Goal: Contribute content

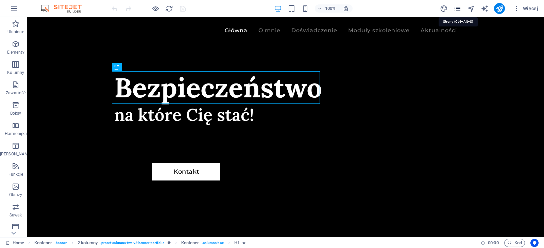
click at [456, 8] on icon "pages" at bounding box center [457, 9] width 8 height 8
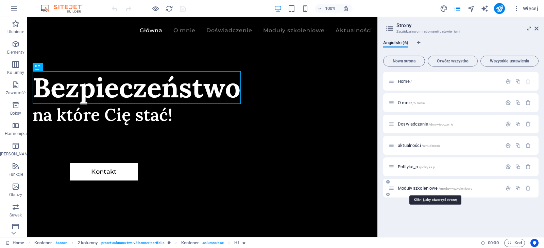
click at [406, 187] on span "Moduły szkoleniowe /modu-y-szkoleniowe" at bounding box center [435, 188] width 74 height 5
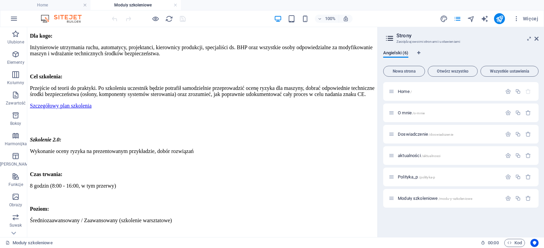
scroll to position [530, 0]
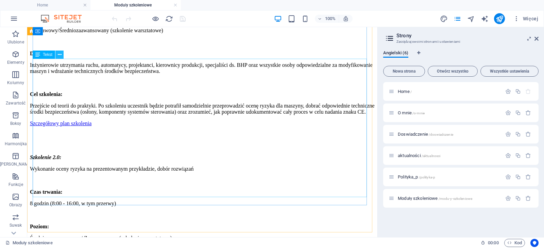
click at [61, 54] on icon at bounding box center [60, 54] width 4 height 7
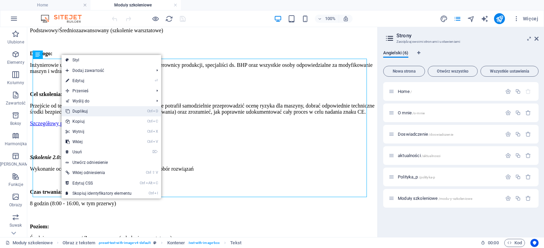
click at [90, 111] on link "Ctrl D Duplikuj" at bounding box center [99, 111] width 74 height 10
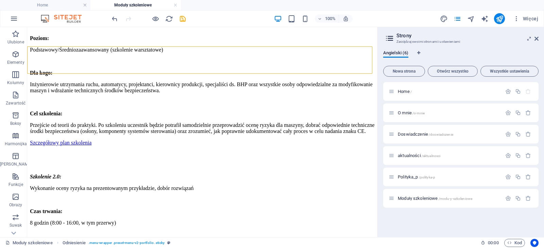
scroll to position [522, 0]
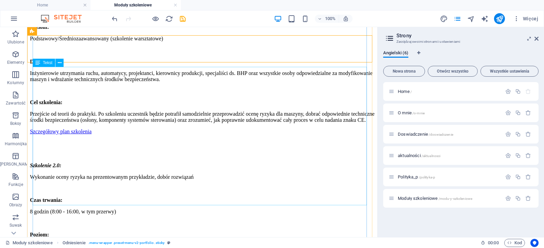
click at [209, 163] on div "Szkolenie 2.0: Wykonanie oceny ryzyka na prezentowanym przykładzie, dobór rozwi…" at bounding box center [202, 250] width 345 height 175
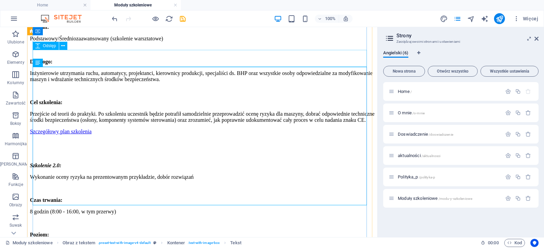
click at [227, 140] on div at bounding box center [202, 148] width 345 height 17
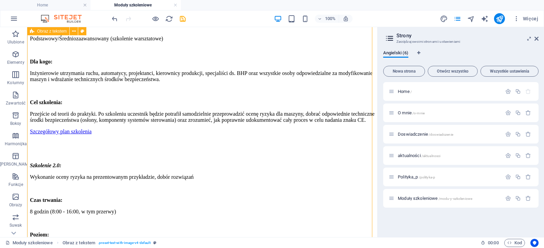
drag, startPoint x: 372, startPoint y: 139, endPoint x: 371, endPoint y: 125, distance: 14.3
click at [371, 125] on div "Cykl szkoleń: Wymagania prawne dla maszyn używanych i modernizowanych Szkolenie…" at bounding box center [202, 121] width 345 height 816
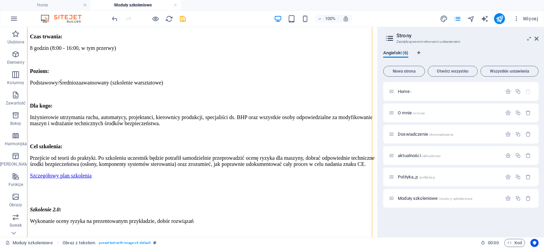
scroll to position [472, 0]
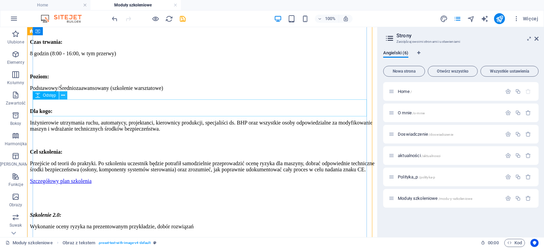
click at [63, 93] on icon at bounding box center [63, 95] width 4 height 7
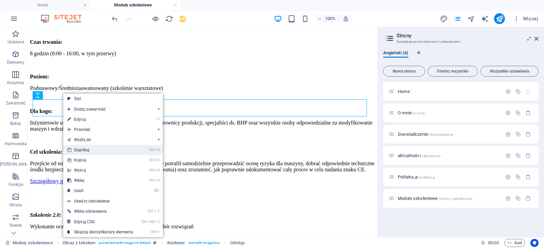
click at [93, 149] on link "Ctrl D Duplikuj" at bounding box center [100, 150] width 74 height 10
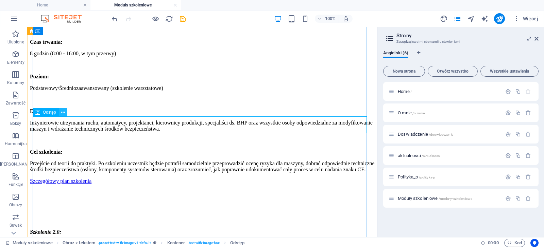
click at [62, 115] on icon at bounding box center [63, 112] width 4 height 7
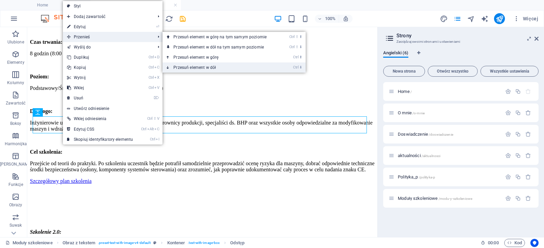
click at [206, 68] on link "Ctrl ⬇ Przesuń element w dół" at bounding box center [221, 68] width 118 height 10
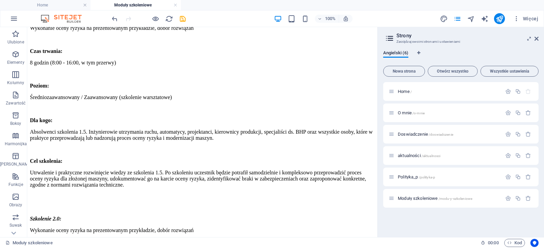
scroll to position [669, 0]
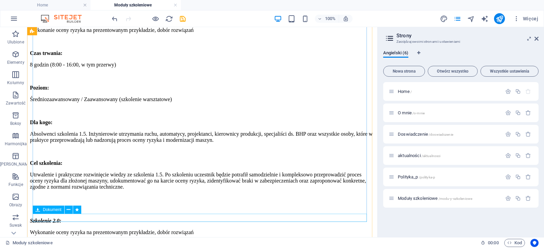
click at [69, 210] on icon at bounding box center [69, 210] width 4 height 7
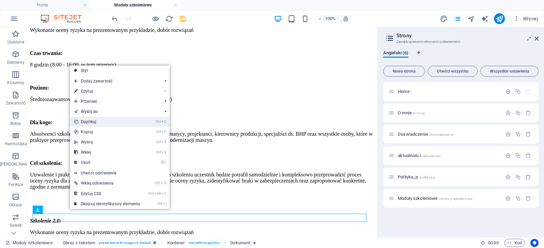
click at [109, 123] on link "Ctrl D Duplikuj" at bounding box center [107, 122] width 74 height 10
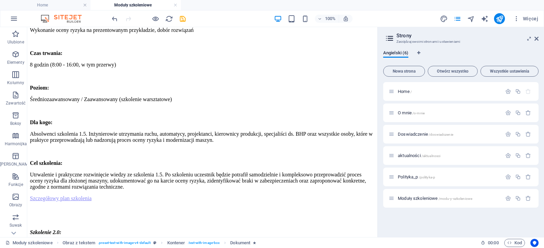
drag, startPoint x: 92, startPoint y: 217, endPoint x: 95, endPoint y: 68, distance: 149.2
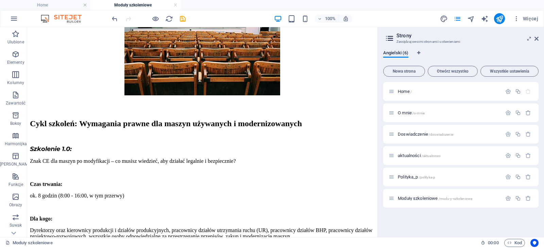
scroll to position [120, 0]
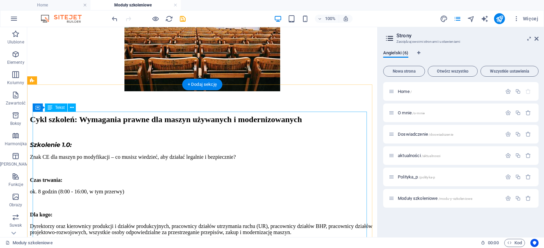
click at [76, 138] on div "Cykl szkoleń: Wymagania prawne dla maszyn używanych i modernizowanych Szkolenie…" at bounding box center [202, 216] width 345 height 202
drag, startPoint x: 76, startPoint y: 138, endPoint x: 50, endPoint y: 139, distance: 25.8
click at [50, 139] on div "Cykl szkoleń: Wymagania prawne dla maszyn używanych i modernizowanych Szkolenie…" at bounding box center [202, 216] width 345 height 202
click at [50, 138] on div "Cykl szkoleń: Wymagania prawne dla maszyn używanych i modernizowanych Szkolenie…" at bounding box center [202, 216] width 345 height 202
click at [74, 139] on div "Cykl szkoleń: Wymagania prawne dla maszyn używanych i modernizowanych Szkolenie…" at bounding box center [202, 216] width 345 height 202
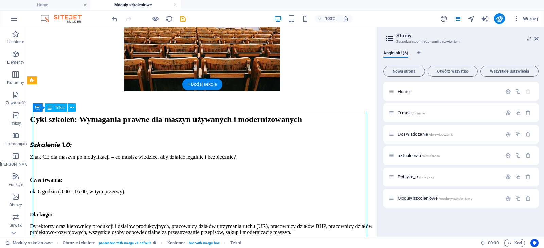
click at [74, 139] on div "Cykl szkoleń: Wymagania prawne dla maszyn używanych i modernizowanych Szkolenie…" at bounding box center [202, 216] width 345 height 202
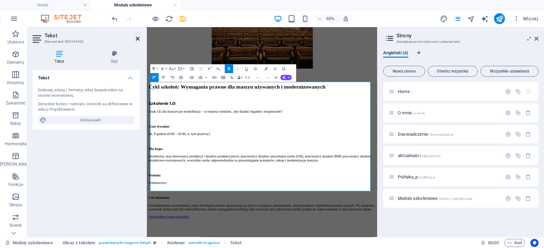
click at [136, 41] on link at bounding box center [138, 39] width 4 height 6
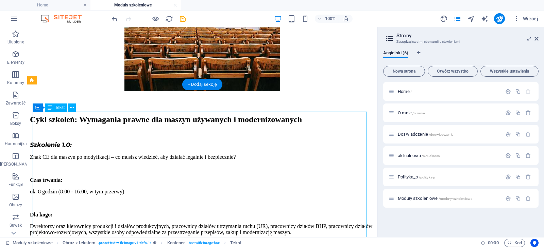
drag, startPoint x: 74, startPoint y: 136, endPoint x: 51, endPoint y: 137, distance: 23.1
click at [51, 137] on div "Cykl szkoleń: Wymagania prawne dla maszyn używanych i modernizowanych Szkolenie…" at bounding box center [202, 216] width 345 height 202
click at [71, 136] on div "Cykl szkoleń: Wymagania prawne dla maszyn używanych i modernizowanych Szkolenie…" at bounding box center [202, 216] width 345 height 202
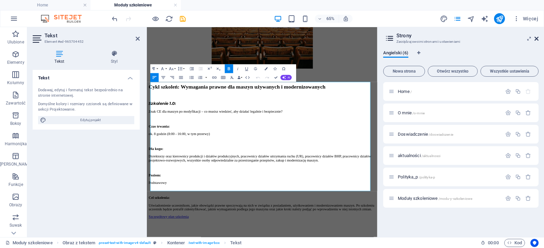
click at [538, 38] on icon at bounding box center [536, 38] width 4 height 5
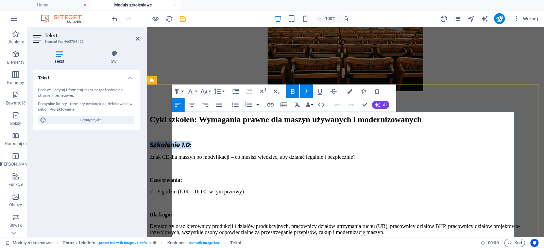
drag, startPoint x: 215, startPoint y: 137, endPoint x: 172, endPoint y: 136, distance: 43.5
click at [172, 141] on p "Szkolenie 1.0:" at bounding box center [345, 144] width 391 height 7
click at [348, 93] on icon "button" at bounding box center [349, 91] width 5 height 5
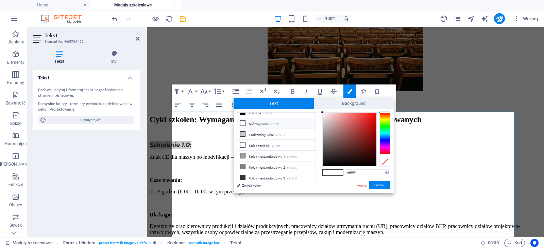
scroll to position [0, 0]
click at [358, 185] on link "Anuluj" at bounding box center [361, 185] width 11 height 5
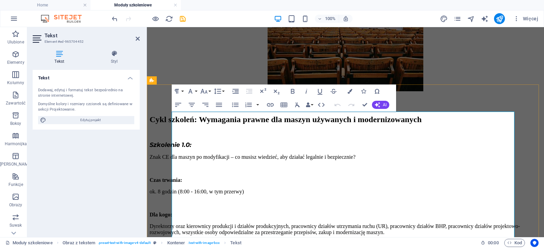
click at [367, 200] on p at bounding box center [345, 203] width 391 height 6
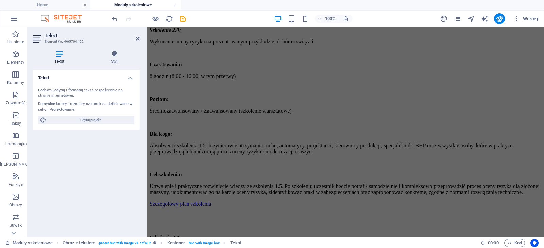
scroll to position [653, 0]
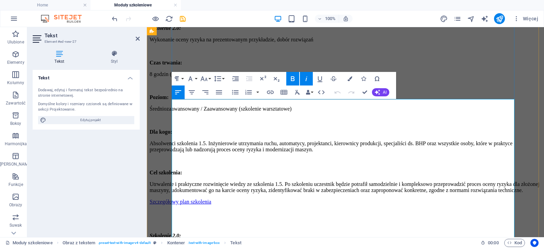
click at [181, 233] on em "Szkolenie 2.0:" at bounding box center [165, 236] width 31 height 6
drag, startPoint x: 380, startPoint y: 113, endPoint x: 209, endPoint y: 101, distance: 171.0
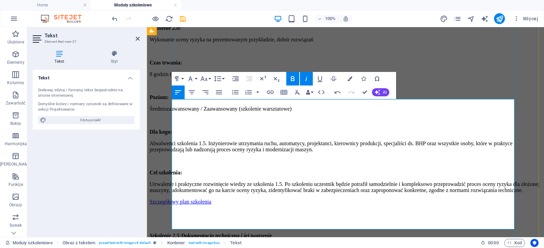
click at [209, 233] on em "Szkolenie 2.5:Dokumentacja techniczna i jej tworzenie" at bounding box center [211, 236] width 122 height 6
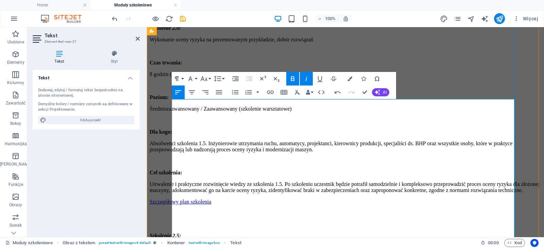
drag, startPoint x: 291, startPoint y: 110, endPoint x: 171, endPoint y: 110, distance: 120.0
click at [171, 245] on p "Dokumentacja techniczna i jej tworzenie" at bounding box center [345, 248] width 391 height 6
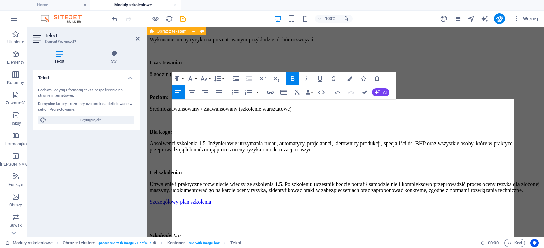
drag, startPoint x: 238, startPoint y: 185, endPoint x: 170, endPoint y: 187, distance: 68.0
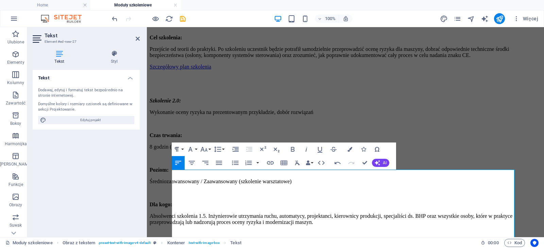
scroll to position [683, 0]
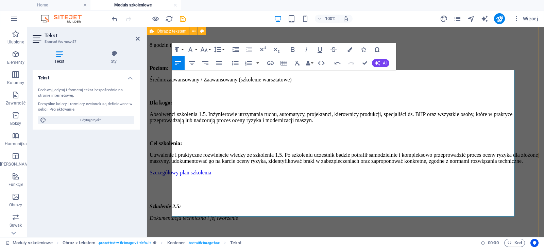
drag, startPoint x: 203, startPoint y: 155, endPoint x: 170, endPoint y: 156, distance: 33.0
drag, startPoint x: 430, startPoint y: 212, endPoint x: 172, endPoint y: 197, distance: 258.7
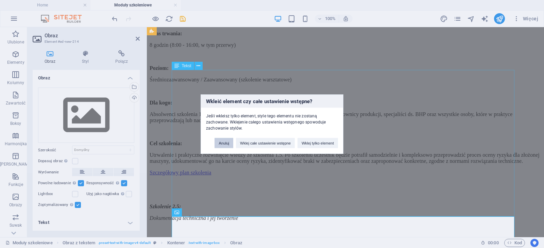
click at [227, 143] on button "Anuluj" at bounding box center [223, 143] width 19 height 10
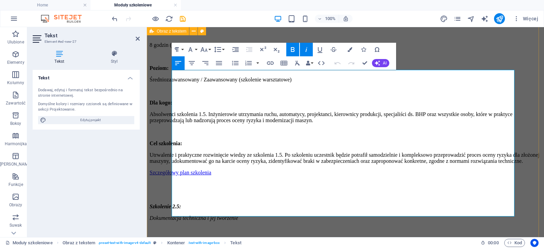
drag, startPoint x: 428, startPoint y: 212, endPoint x: 168, endPoint y: 196, distance: 260.5
click at [168, 196] on div "Cykl szkoleń: Wymagania prawne dla maszyn używanych i modernizowanych Szkolenie…" at bounding box center [345, 9] width 391 height 915
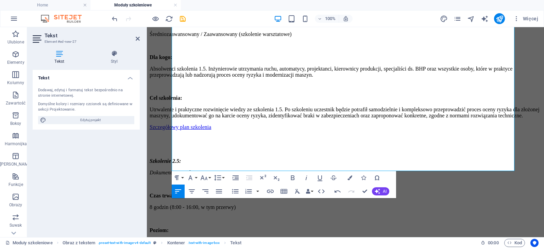
scroll to position [771, 0]
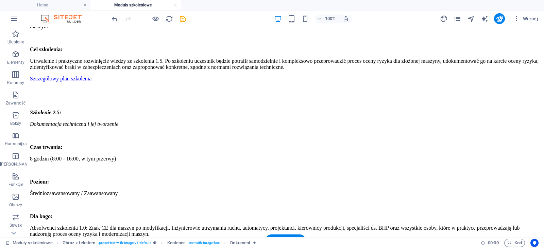
drag, startPoint x: 279, startPoint y: 209, endPoint x: 398, endPoint y: 136, distance: 140.0
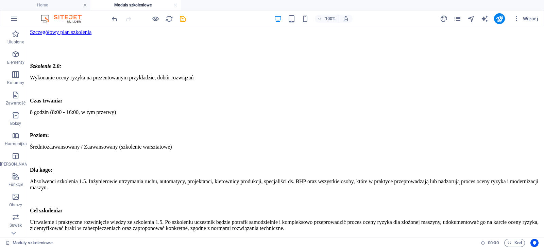
scroll to position [611, 0]
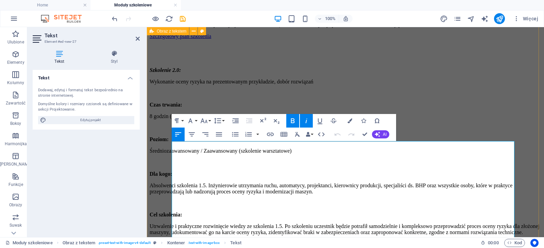
drag, startPoint x: 287, startPoint y: 157, endPoint x: 164, endPoint y: 156, distance: 122.3
click at [164, 156] on div "Cykl szkoleń: Wymagania prawne dla maszyn używanych i modernizowanych Szkolenie…" at bounding box center [345, 84] width 391 height 921
click at [308, 122] on icon "button" at bounding box center [306, 121] width 8 height 8
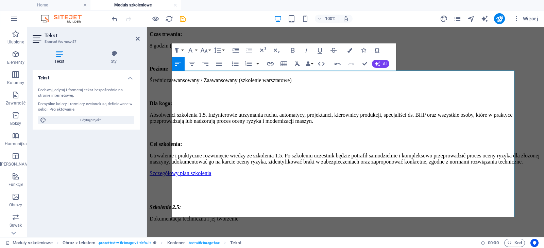
scroll to position [696, 0]
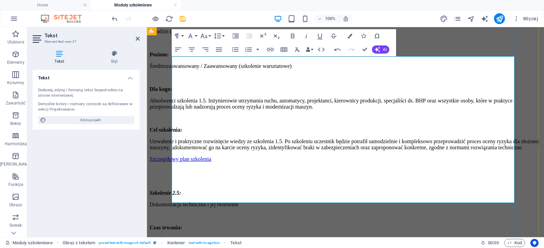
drag, startPoint x: 262, startPoint y: 159, endPoint x: 173, endPoint y: 141, distance: 91.6
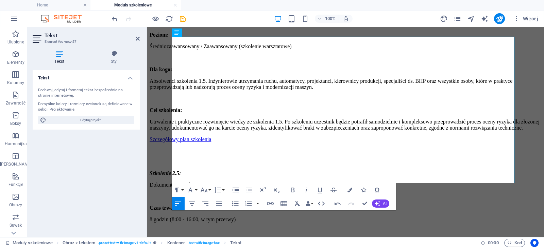
scroll to position [716, 0]
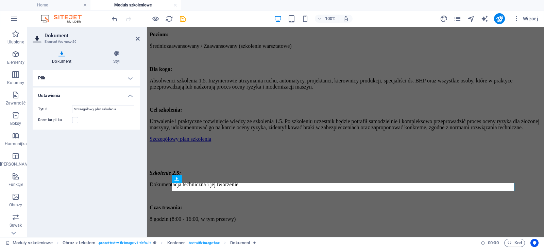
click at [68, 60] on h4 "Dokument" at bounding box center [63, 57] width 61 height 14
click at [64, 79] on h4 "Plik" at bounding box center [86, 78] width 107 height 16
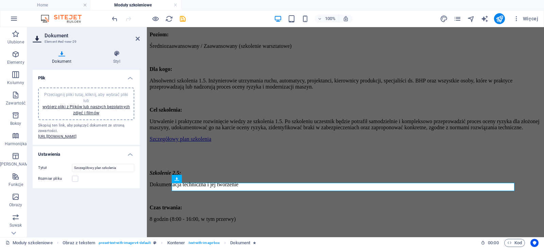
click at [69, 92] on div "Przeciągnij pliki tutaj, kliknij, aby wybrać pliki lub wybierz pliki z Plików l…" at bounding box center [86, 104] width 88 height 24
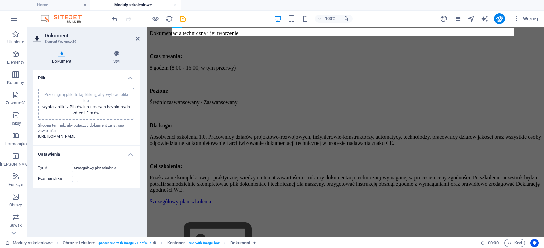
scroll to position [865, 0]
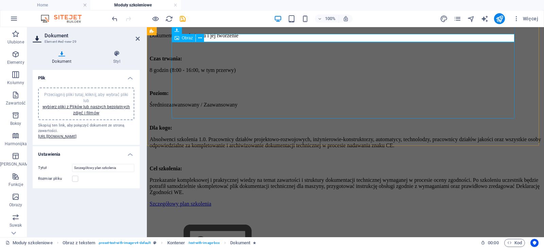
click at [301, 213] on figure at bounding box center [345, 252] width 391 height 78
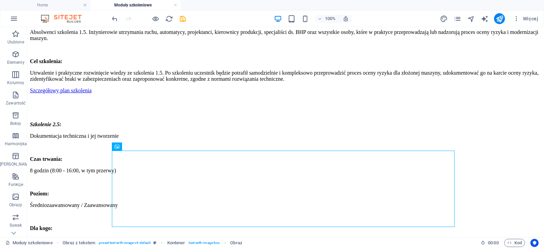
scroll to position [757, 0]
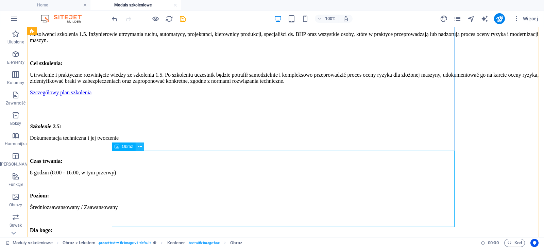
click at [139, 146] on icon at bounding box center [140, 146] width 4 height 7
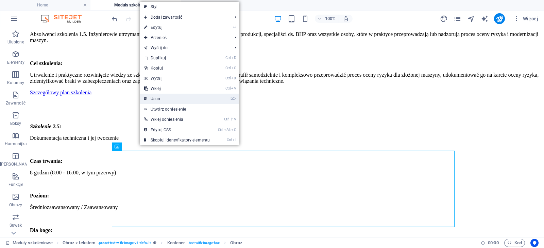
click at [153, 100] on link "⌦ Usuń" at bounding box center [177, 99] width 74 height 10
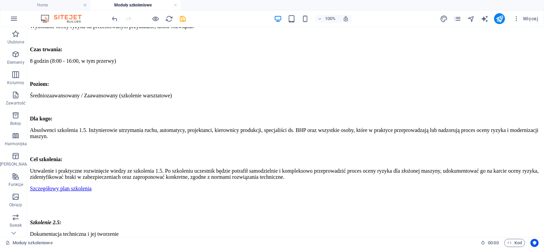
scroll to position [662, 0]
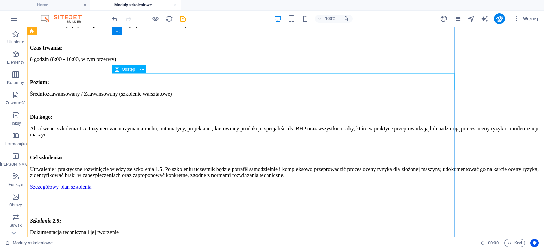
click at [285, 196] on div at bounding box center [285, 204] width 511 height 17
click at [141, 68] on icon at bounding box center [142, 69] width 4 height 7
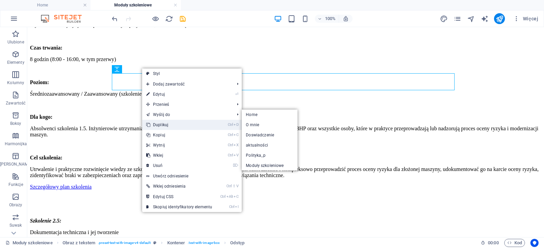
click at [178, 126] on link "Ctrl D Duplikuj" at bounding box center [179, 125] width 74 height 10
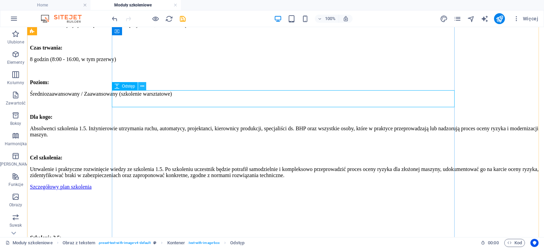
click at [142, 86] on icon at bounding box center [142, 86] width 4 height 7
click at [160, 196] on div at bounding box center [285, 204] width 511 height 17
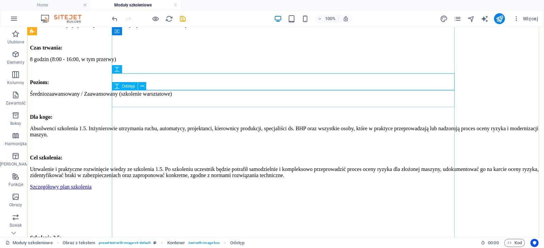
click at [160, 213] on div at bounding box center [285, 221] width 511 height 17
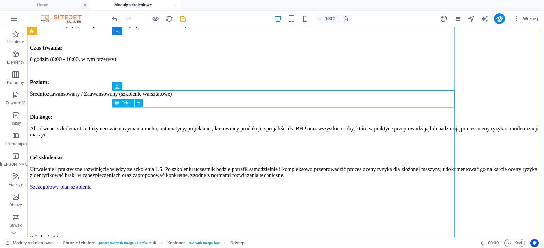
drag, startPoint x: 150, startPoint y: 116, endPoint x: 148, endPoint y: 208, distance: 91.8
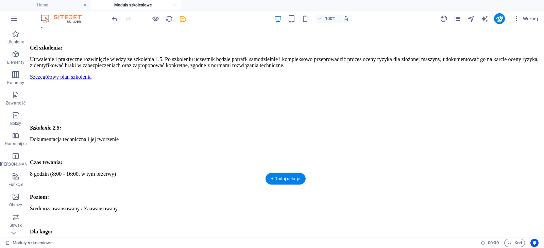
scroll to position [773, 0]
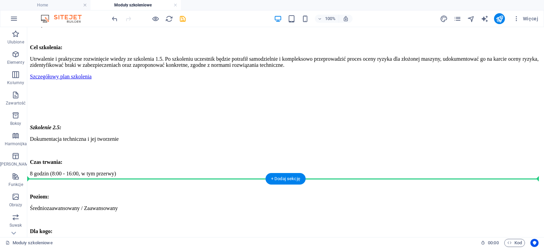
drag, startPoint x: 149, startPoint y: 66, endPoint x: 132, endPoint y: 155, distance: 90.6
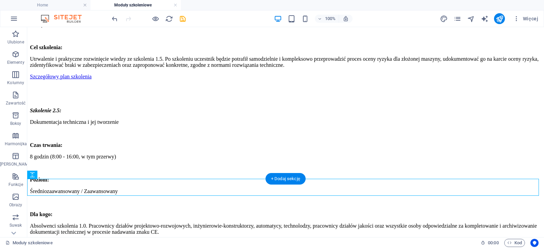
scroll to position [756, 0]
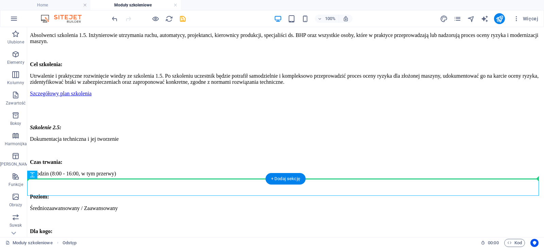
drag, startPoint x: 64, startPoint y: 202, endPoint x: 42, endPoint y: 157, distance: 49.7
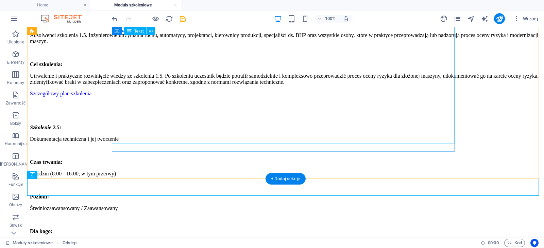
click at [143, 125] on div "Szkolenie 2.5: Dokumentacja techniczna i jej tworzenie Czas trwania: 8 godzin (…" at bounding box center [285, 209] width 511 height 169
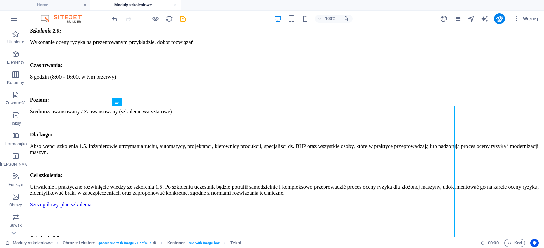
scroll to position [643, 0]
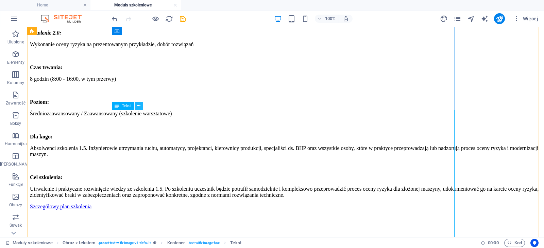
click at [140, 107] on icon at bounding box center [139, 106] width 4 height 7
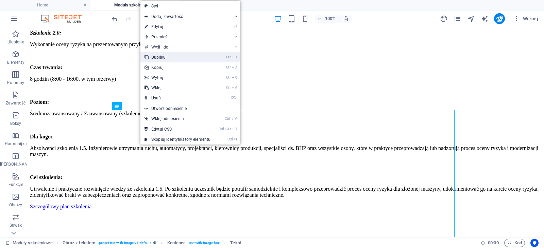
click at [165, 59] on link "Ctrl D Duplikuj" at bounding box center [177, 57] width 74 height 10
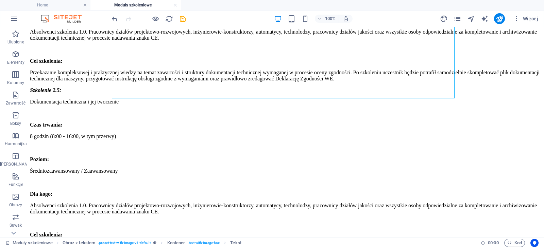
scroll to position [943, 0]
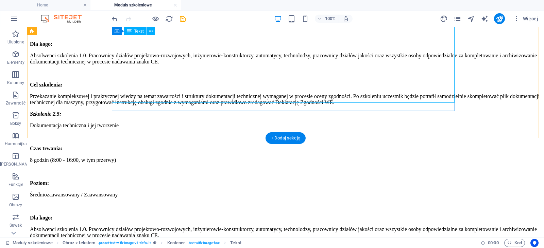
drag, startPoint x: 80, startPoint y: 161, endPoint x: 117, endPoint y: 77, distance: 91.9
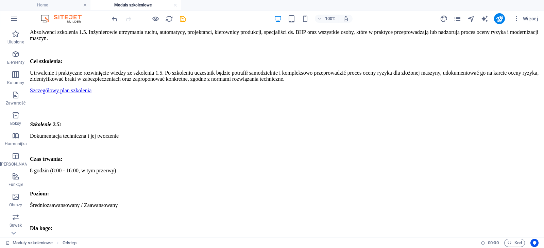
scroll to position [727, 0]
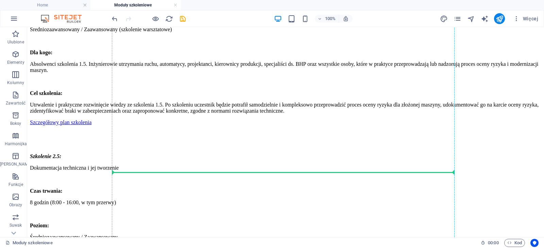
drag, startPoint x: 72, startPoint y: 243, endPoint x: 120, endPoint y: 192, distance: 70.0
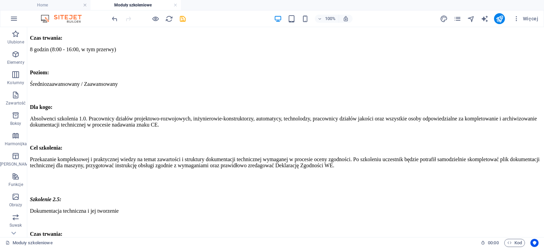
scroll to position [889, 0]
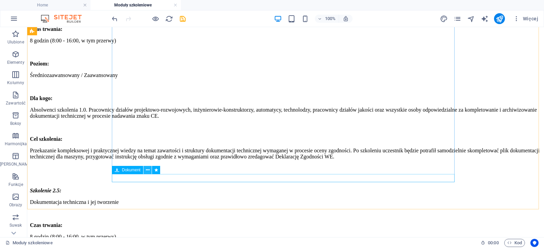
click at [147, 167] on icon at bounding box center [148, 170] width 4 height 7
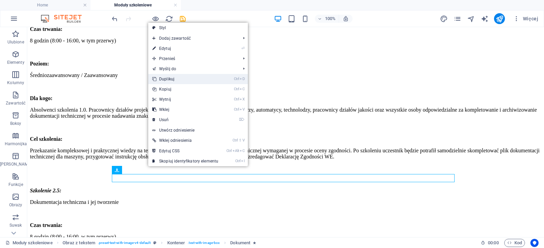
click at [182, 79] on link "Ctrl D Duplikuj" at bounding box center [185, 79] width 74 height 10
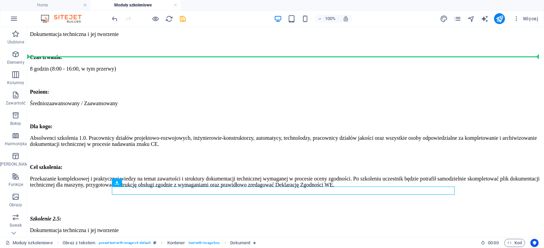
scroll to position [823, 0]
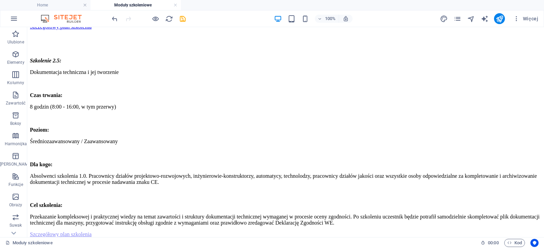
drag, startPoint x: 164, startPoint y: 205, endPoint x: 146, endPoint y: 69, distance: 137.1
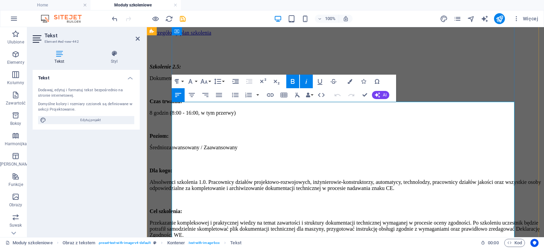
drag, startPoint x: 288, startPoint y: 114, endPoint x: 172, endPoint y: 118, distance: 115.6
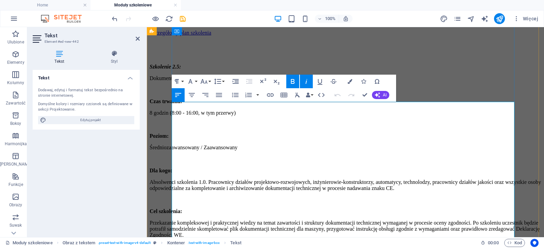
drag, startPoint x: 281, startPoint y: 164, endPoint x: 172, endPoint y: 163, distance: 109.8
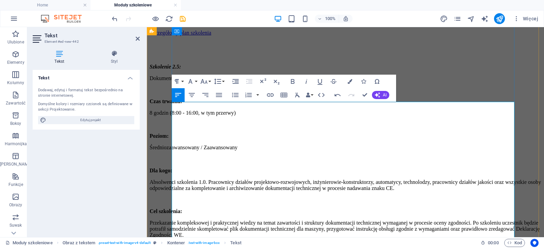
drag, startPoint x: 239, startPoint y: 212, endPoint x: 202, endPoint y: 212, distance: 36.7
drag, startPoint x: 202, startPoint y: 212, endPoint x: 232, endPoint y: 212, distance: 29.9
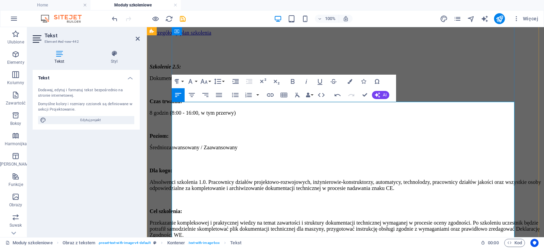
drag, startPoint x: 239, startPoint y: 213, endPoint x: 204, endPoint y: 215, distance: 34.7
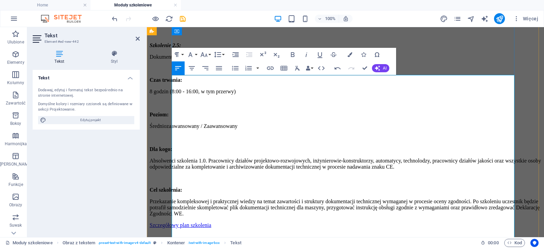
scroll to position [880, 0]
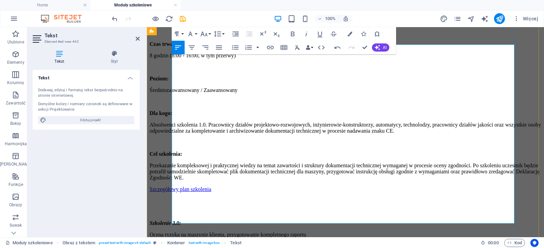
drag, startPoint x: 203, startPoint y: 221, endPoint x: 262, endPoint y: 184, distance: 69.6
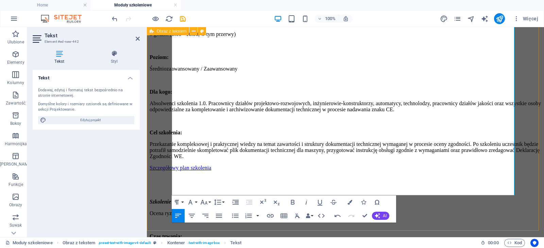
scroll to position [918, 0]
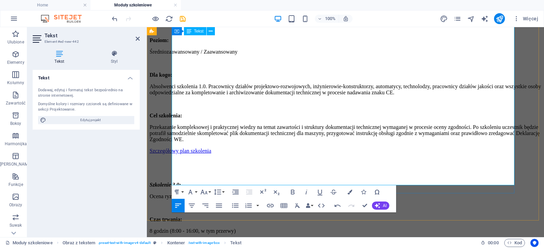
drag, startPoint x: 172, startPoint y: 203, endPoint x: 514, endPoint y: 179, distance: 342.6
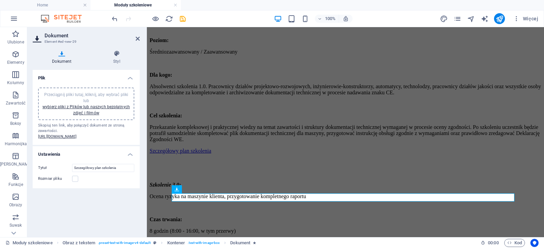
click at [83, 94] on span "Przeciągnij pliki tutaj, kliknij, aby wybrać pliki lub wybierz pliki z Plików l…" at bounding box center [85, 103] width 87 height 23
click at [183, 20] on icon "save" at bounding box center [183, 19] width 8 height 8
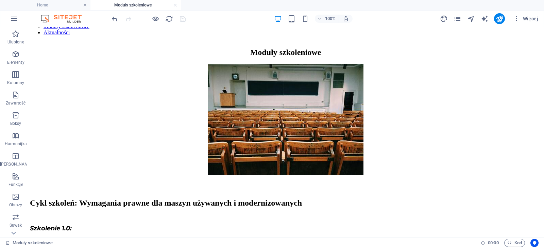
scroll to position [0, 0]
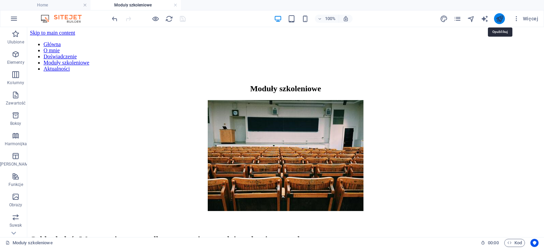
click at [498, 15] on icon "publish" at bounding box center [499, 19] width 8 height 8
